Goal: Task Accomplishment & Management: Manage account settings

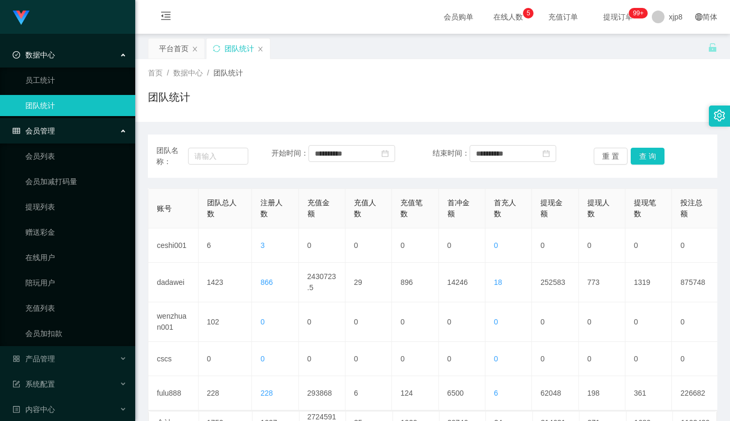
scroll to position [105, 0]
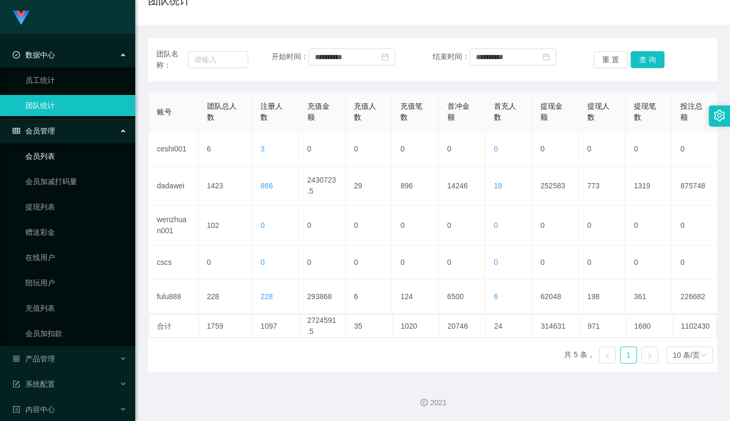
click at [58, 152] on link "会员列表" at bounding box center [75, 156] width 101 height 21
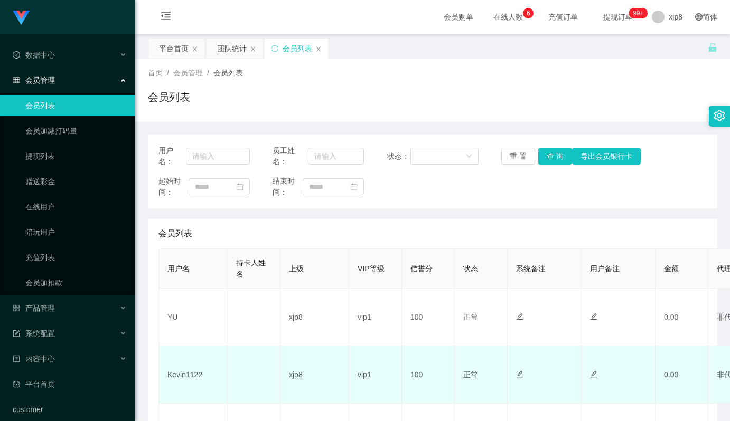
scroll to position [106, 0]
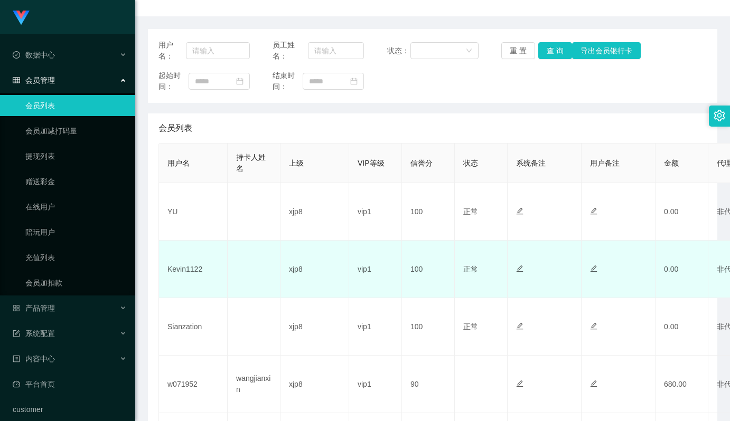
click at [193, 268] on td "Kevin1122" at bounding box center [193, 270] width 69 height 58
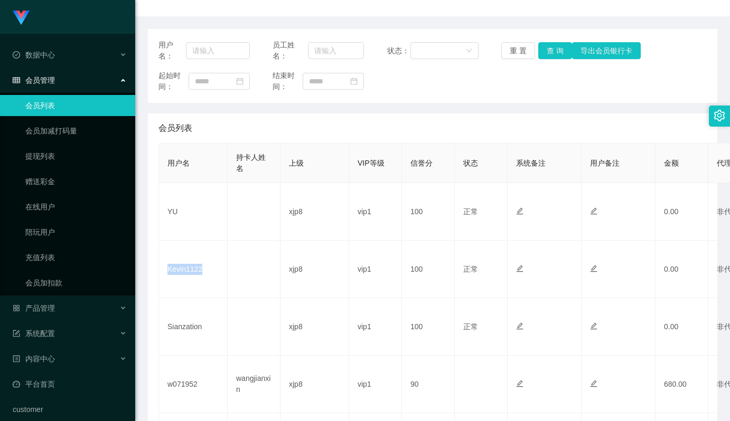
copy td "Kevin1122"
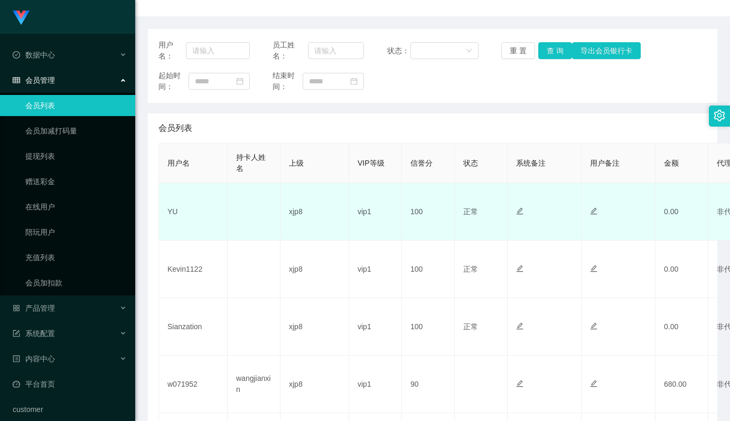
click at [174, 212] on td "YU" at bounding box center [193, 212] width 69 height 58
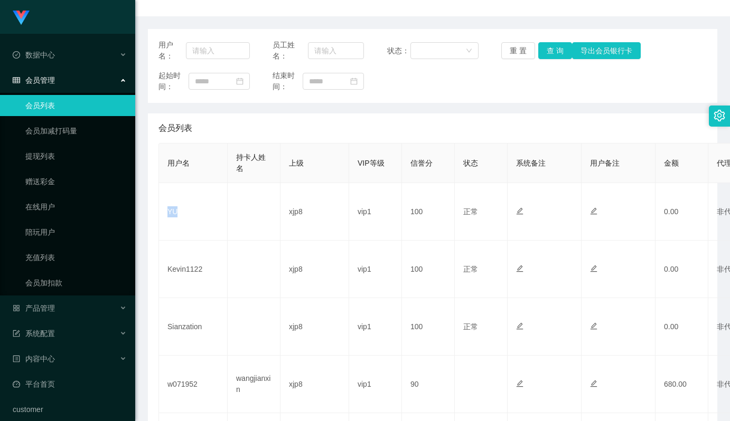
copy td "YU"
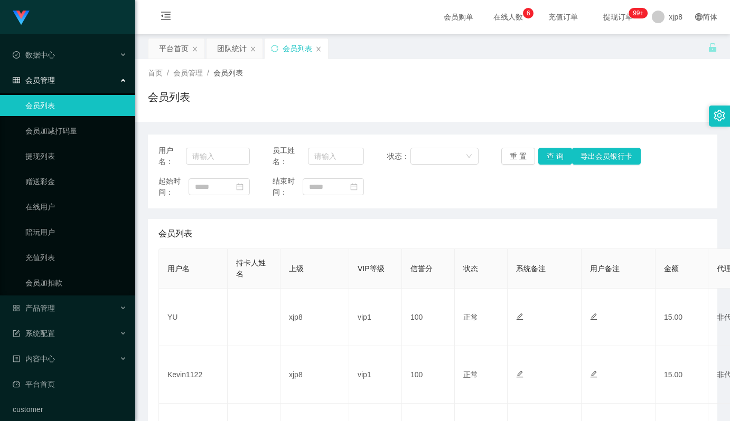
scroll to position [106, 0]
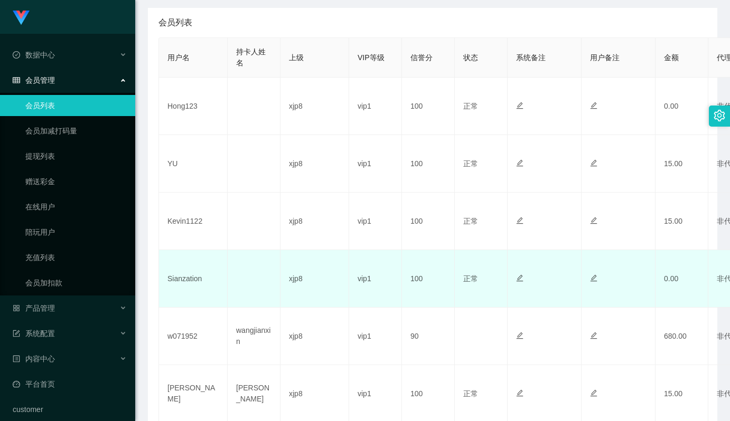
click at [181, 285] on td "Sianzation" at bounding box center [193, 279] width 69 height 58
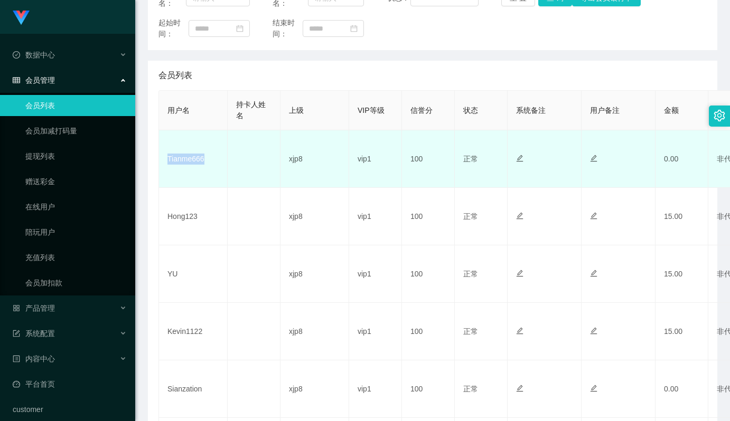
scroll to position [264, 0]
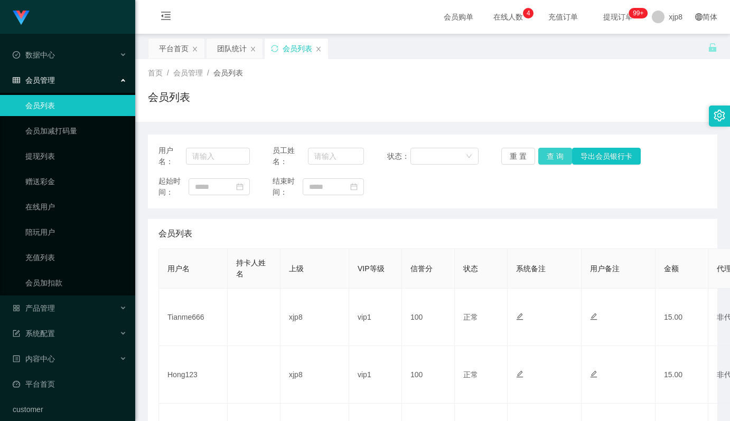
scroll to position [158, 0]
